Goal: Task Accomplishment & Management: Use online tool/utility

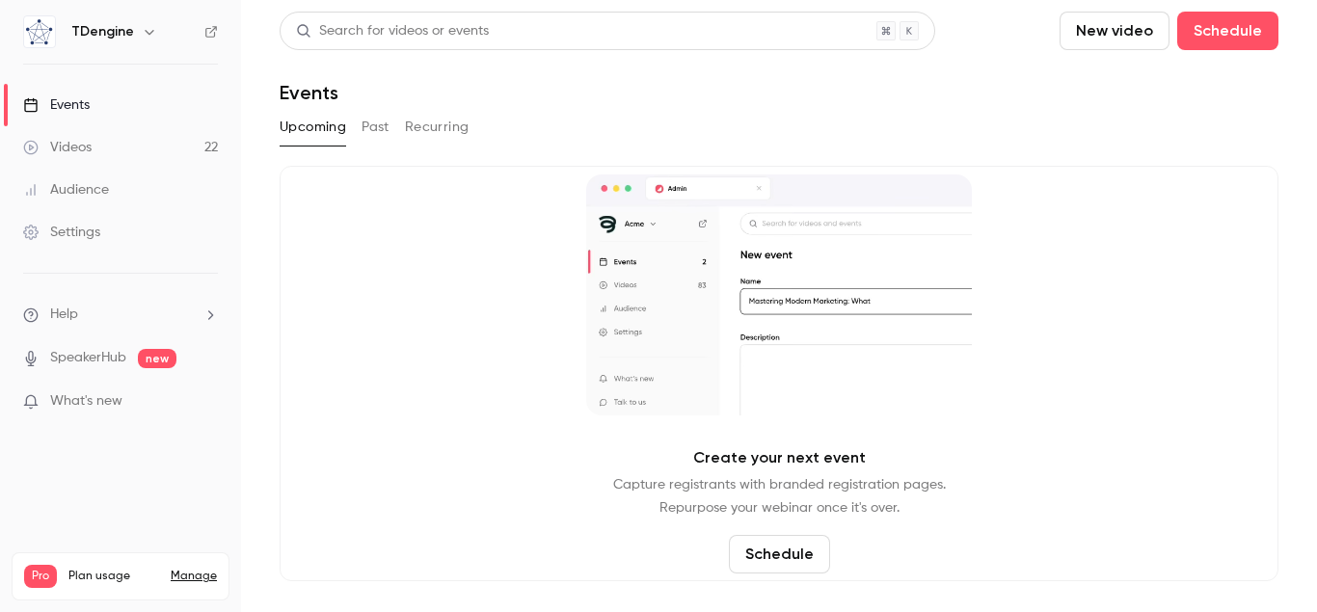
click at [145, 149] on link "Videos 22" at bounding box center [120, 147] width 241 height 42
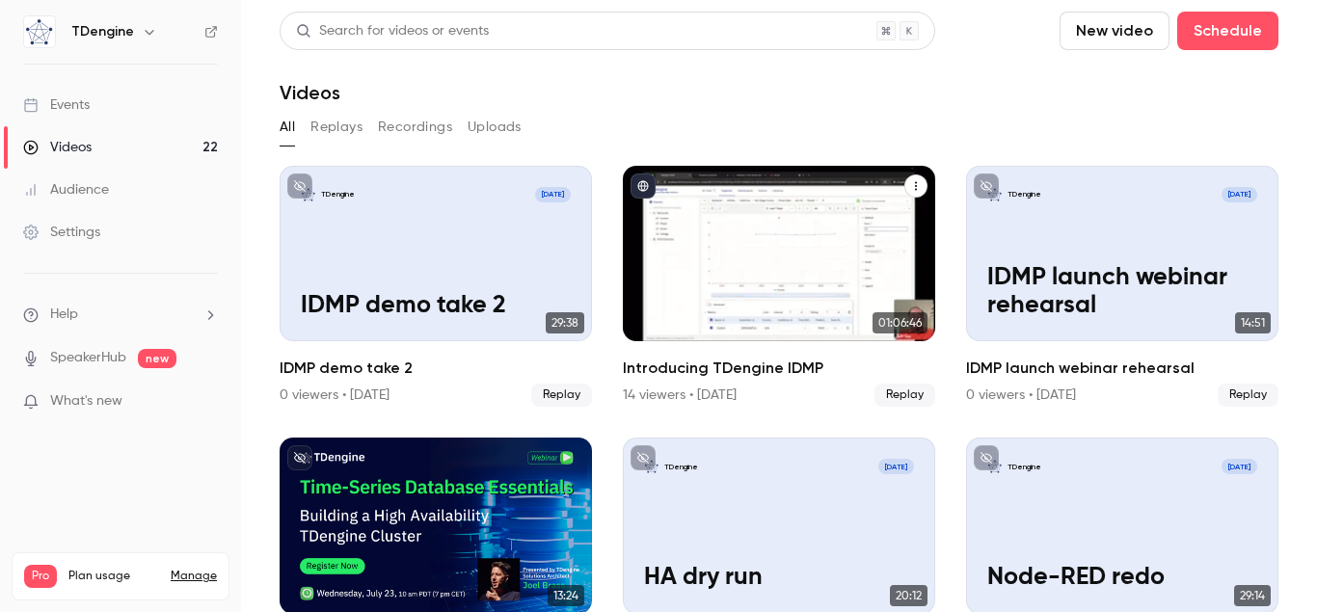
click at [742, 368] on h2 "Introducing TDengine IDMP" at bounding box center [779, 368] width 312 height 23
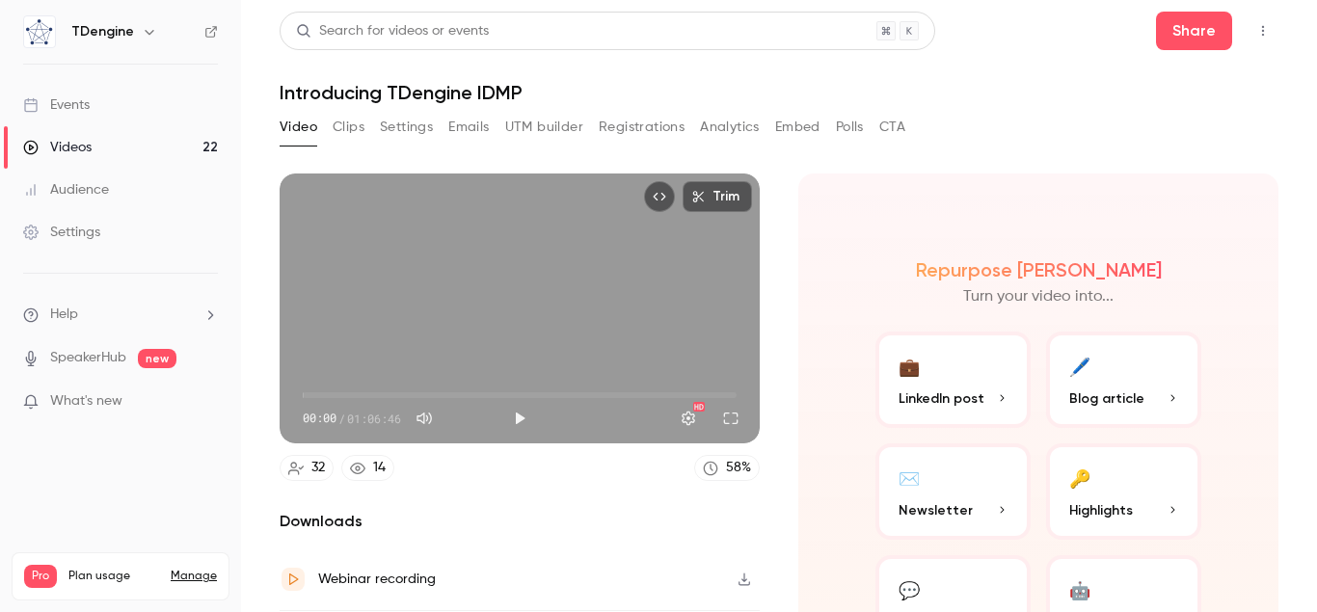
click at [467, 129] on button "Emails" at bounding box center [468, 127] width 40 height 31
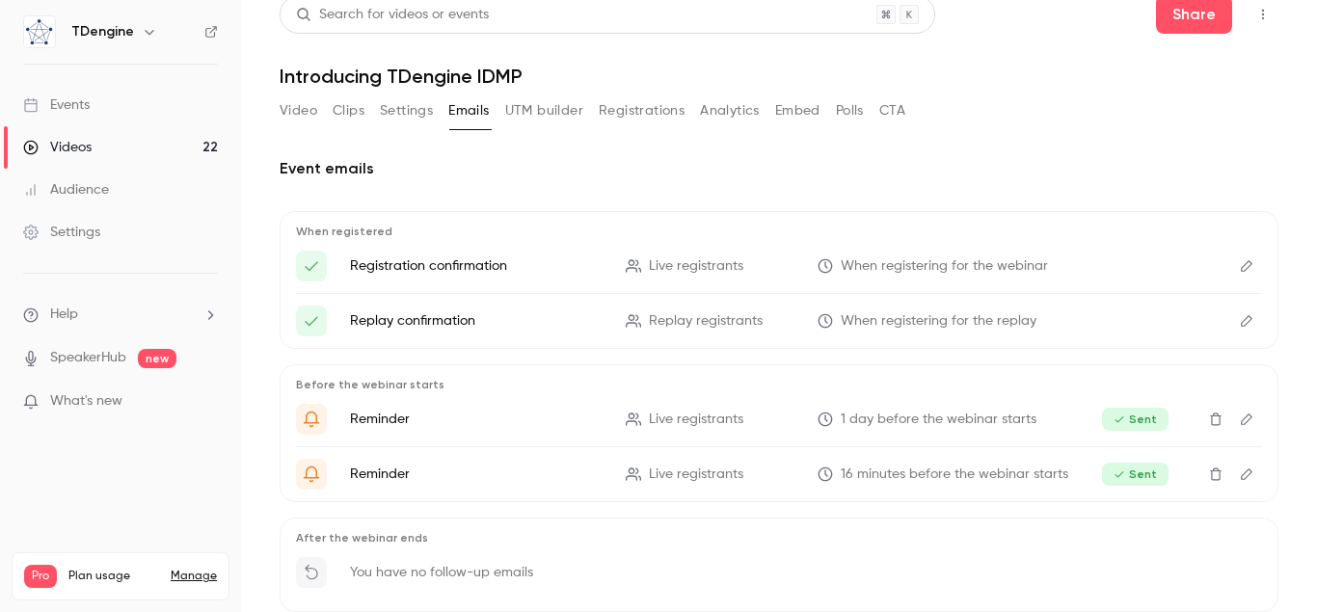
scroll to position [117, 0]
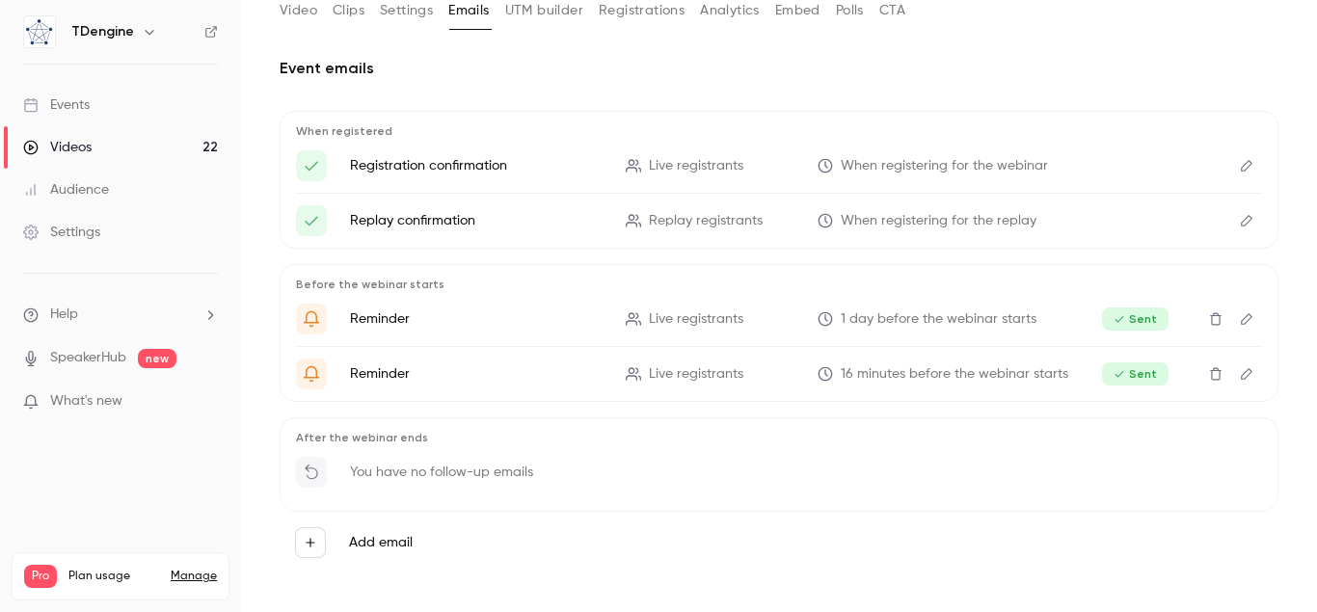
click at [320, 540] on button "Add email" at bounding box center [310, 542] width 31 height 31
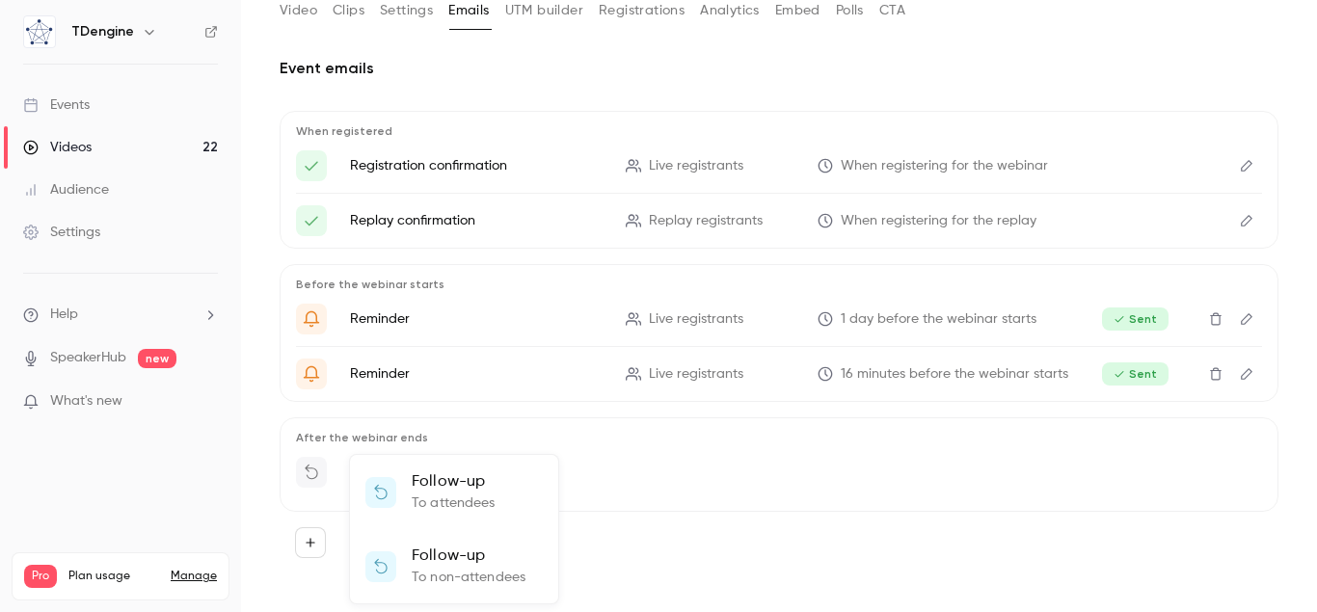
click at [468, 487] on p "Follow-up" at bounding box center [454, 482] width 84 height 23
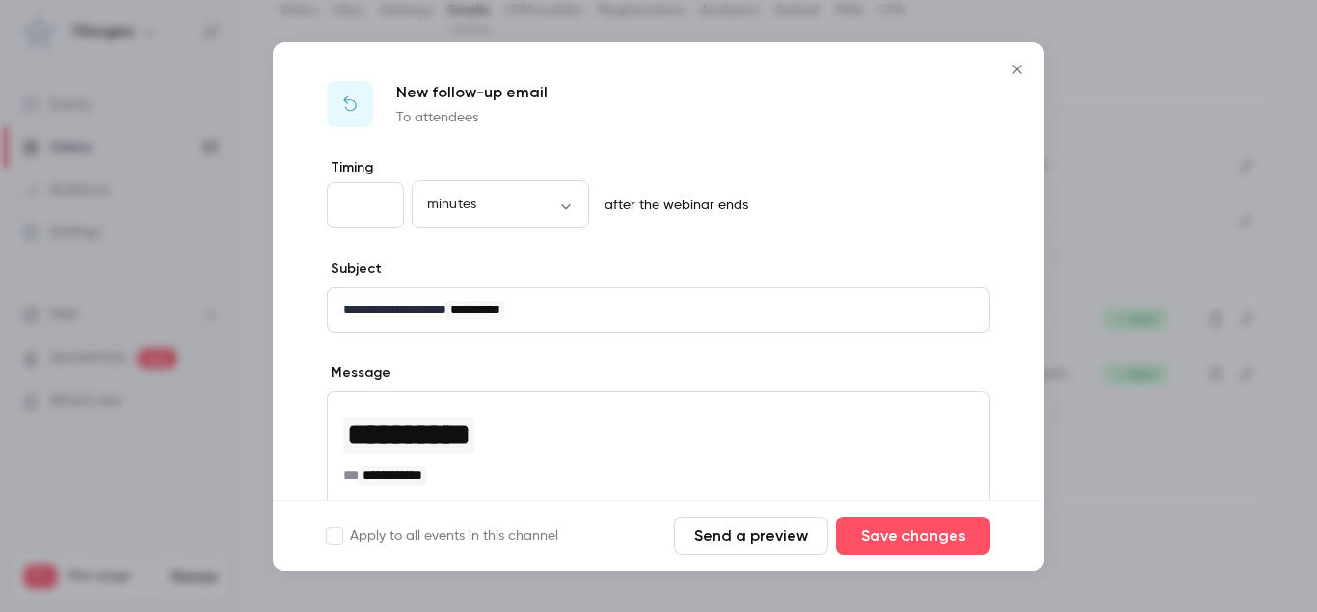
click at [1017, 71] on icon "Close" at bounding box center [1017, 69] width 23 height 15
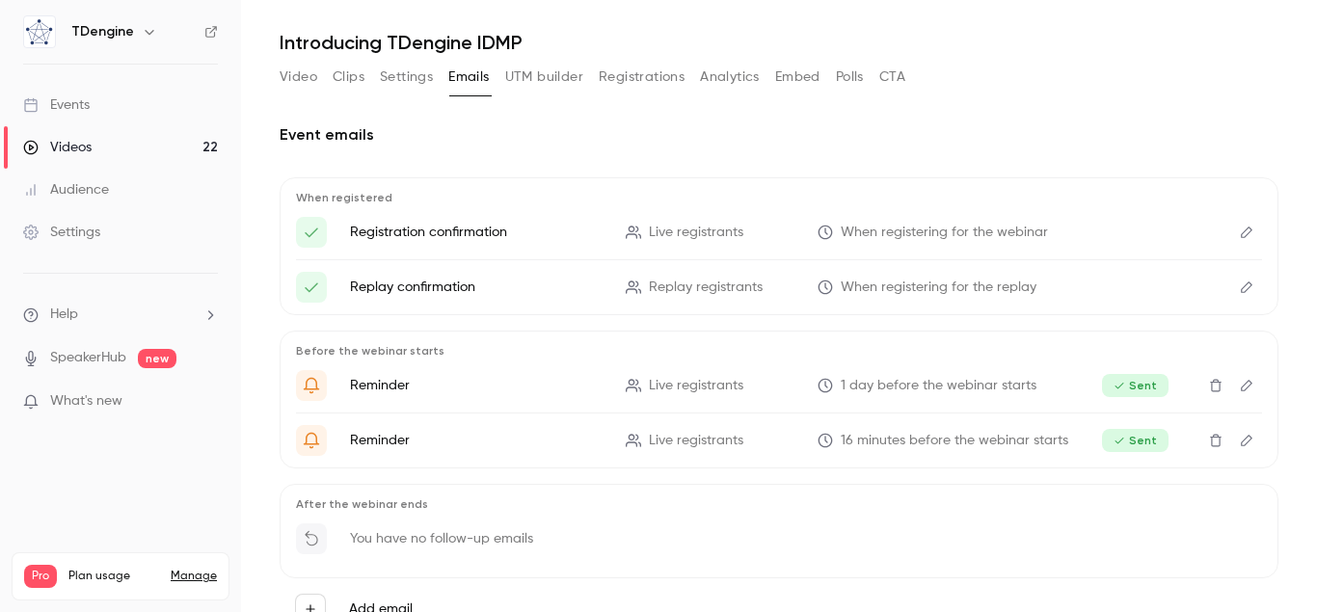
scroll to position [0, 0]
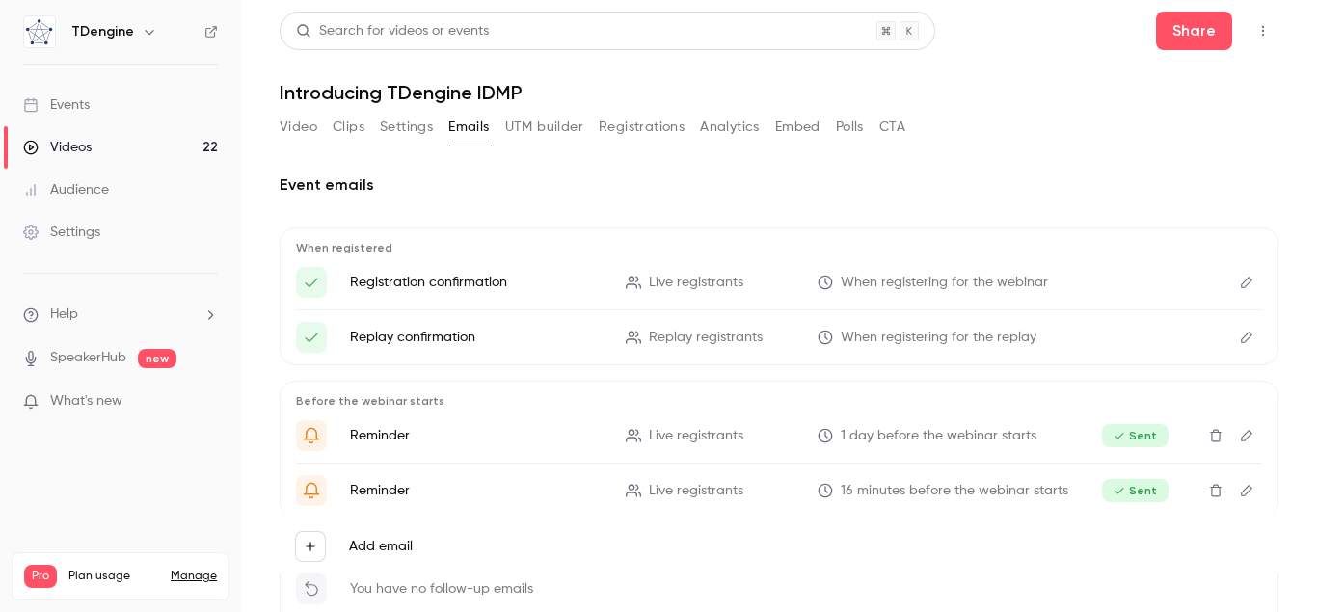
click at [306, 120] on button "Video" at bounding box center [299, 127] width 38 height 31
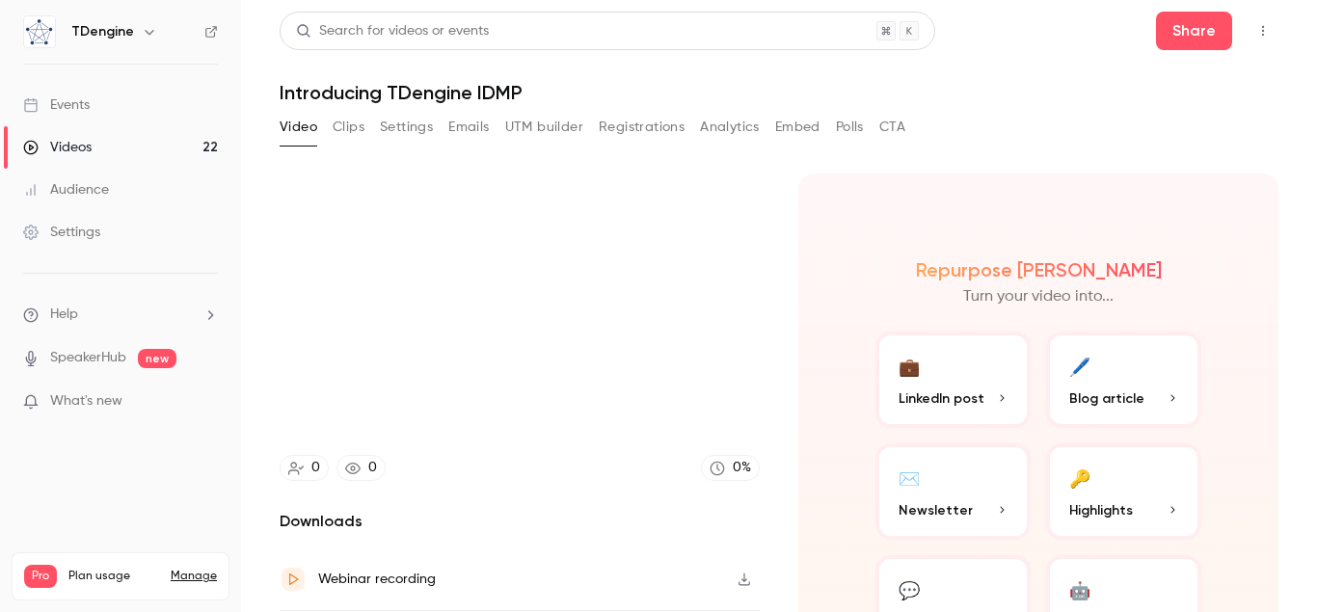
click at [658, 130] on button "Registrations" at bounding box center [642, 127] width 86 height 31
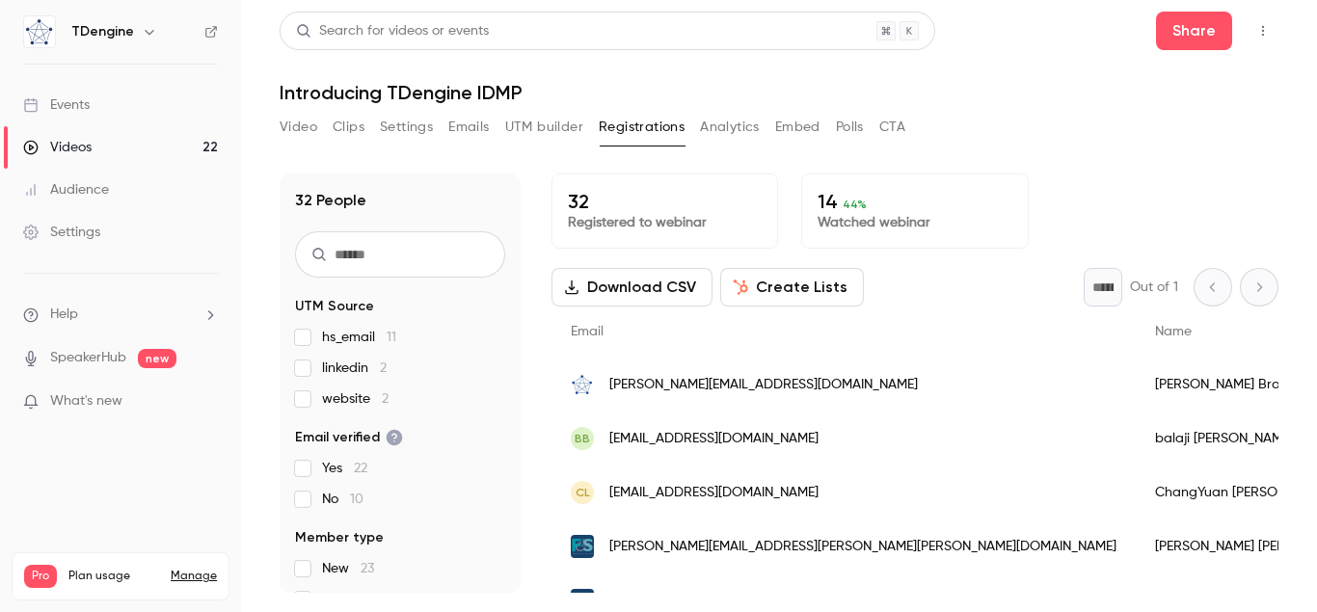
click at [796, 291] on button "Create Lists" at bounding box center [792, 287] width 144 height 39
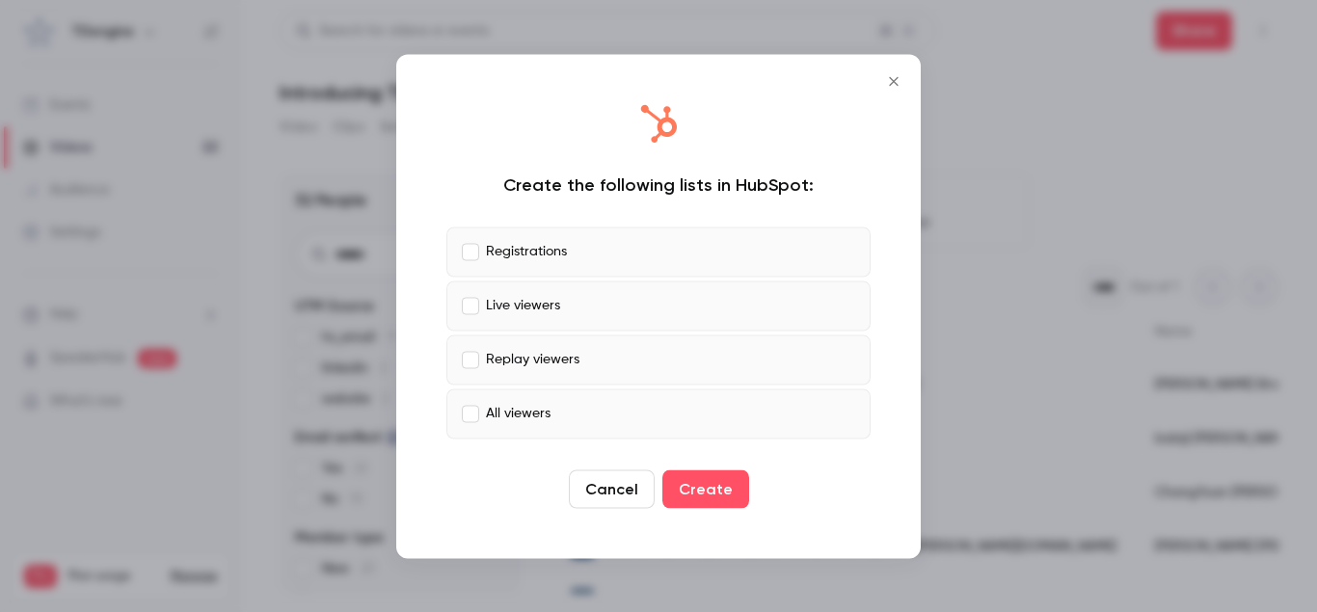
click at [516, 302] on p "Live viewers" at bounding box center [523, 306] width 74 height 20
click at [514, 344] on label "Replay viewers" at bounding box center [658, 360] width 424 height 50
click at [526, 408] on p "All viewers" at bounding box center [518, 414] width 65 height 20
click at [723, 482] on button "Create" at bounding box center [705, 489] width 87 height 39
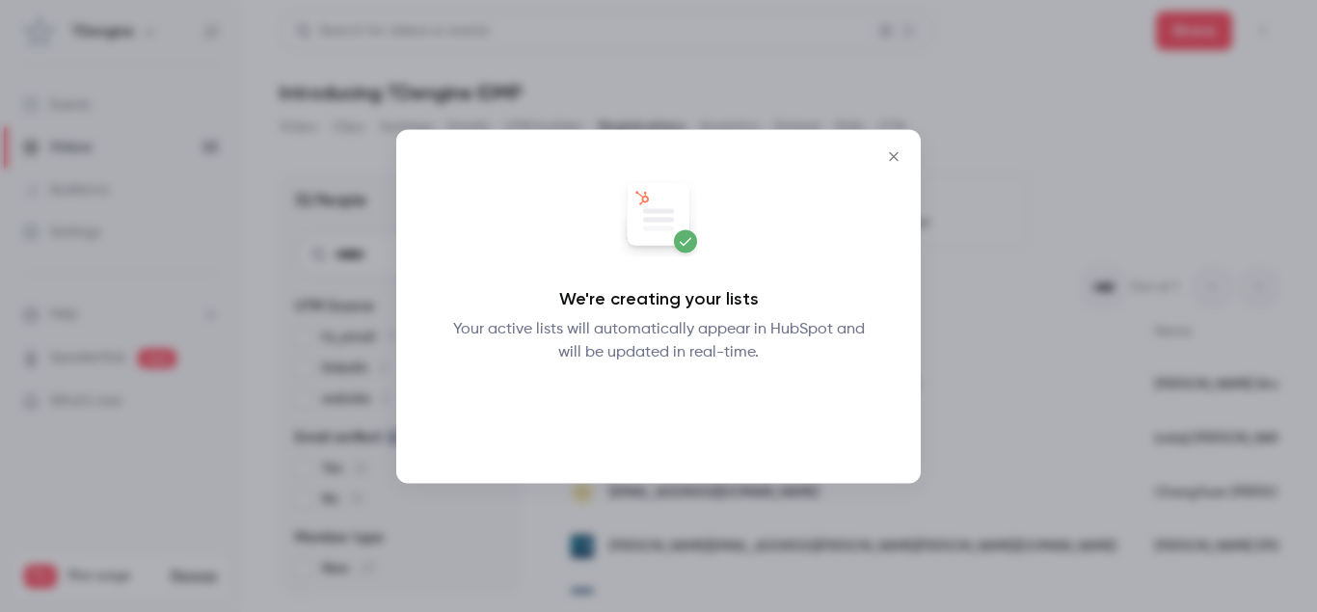
click at [656, 411] on button "Okay" at bounding box center [659, 413] width 70 height 39
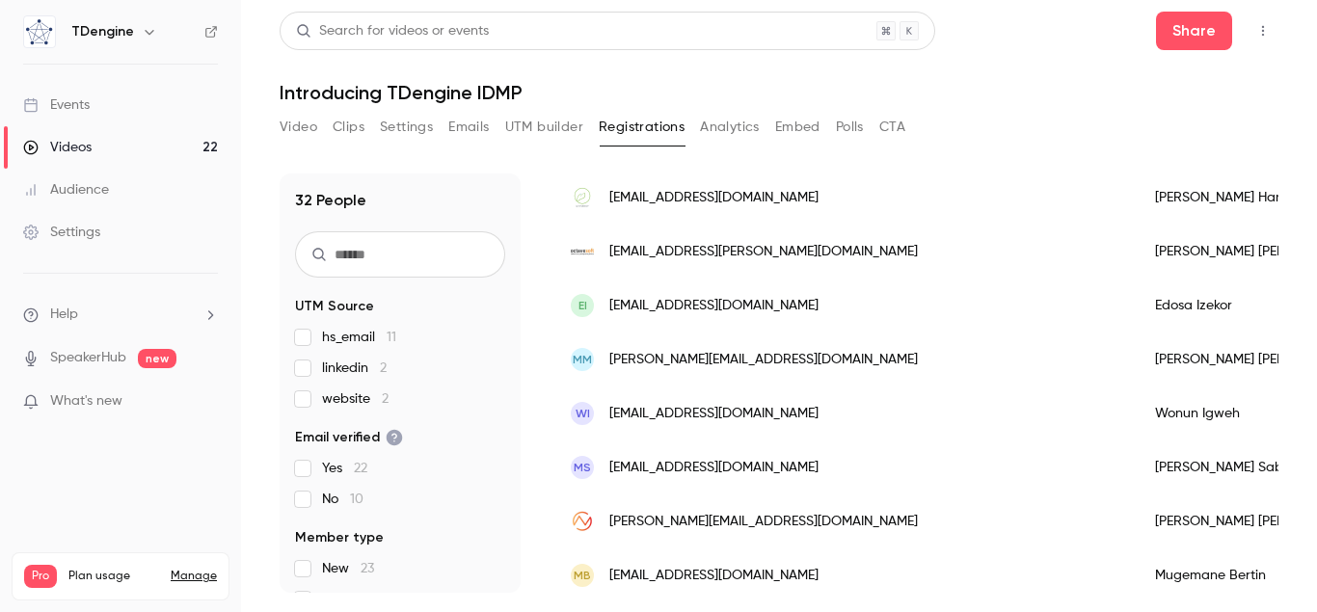
scroll to position [1493, 0]
